Goal: Task Accomplishment & Management: Use online tool/utility

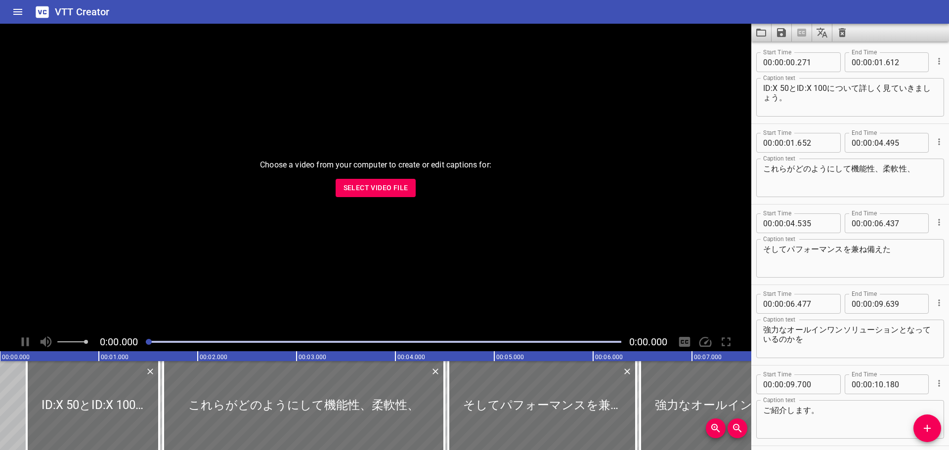
scroll to position [7450, 0]
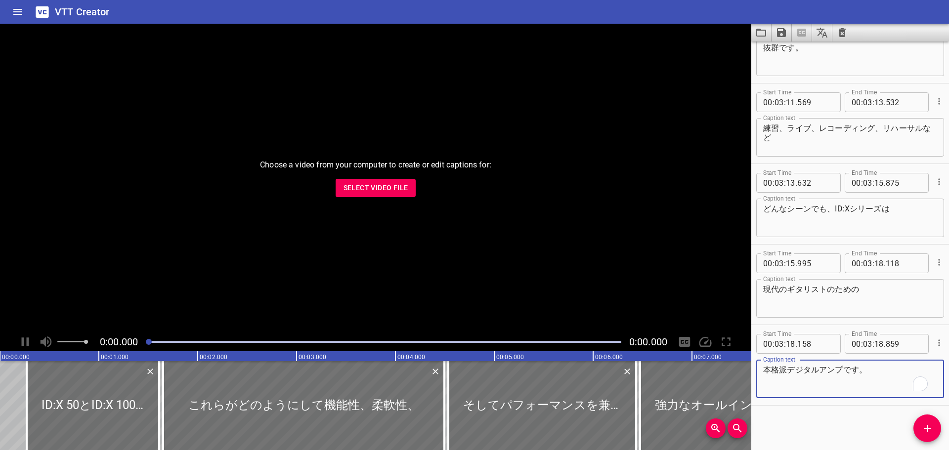
click at [778, 28] on icon "Save captions to file" at bounding box center [781, 32] width 9 height 9
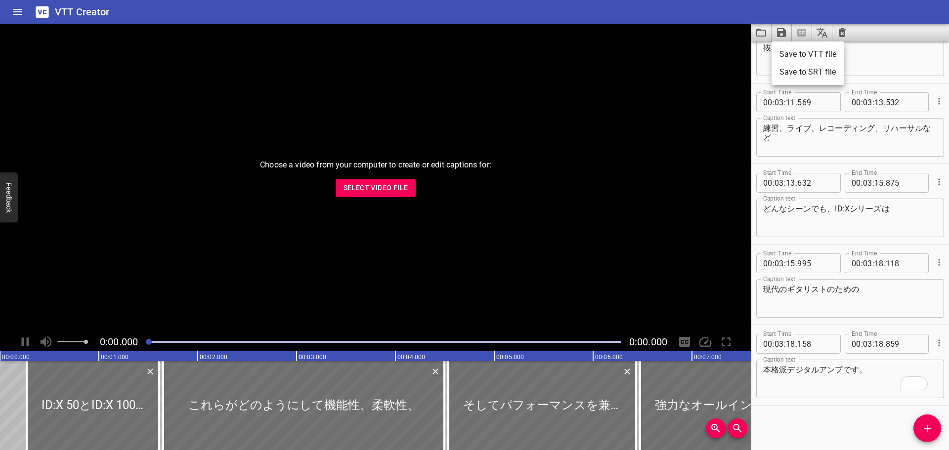
click at [759, 33] on div at bounding box center [474, 225] width 949 height 450
click at [759, 33] on icon "Load captions from file" at bounding box center [761, 33] width 12 height 12
